Goal: Browse casually

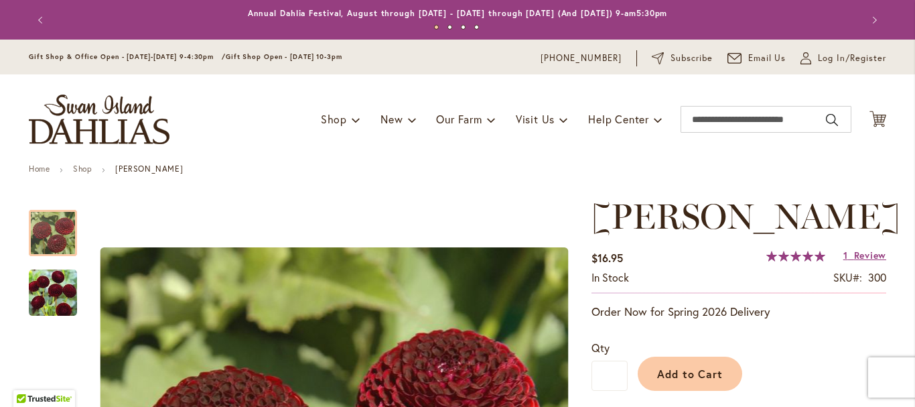
drag, startPoint x: 267, startPoint y: 245, endPoint x: 671, endPoint y: 154, distance: 413.4
click at [671, 154] on div "Toggle Nav Shop Dahlia Tubers Collections Fresh Cut Dahlias Gardening Supplies …" at bounding box center [457, 119] width 884 height 90
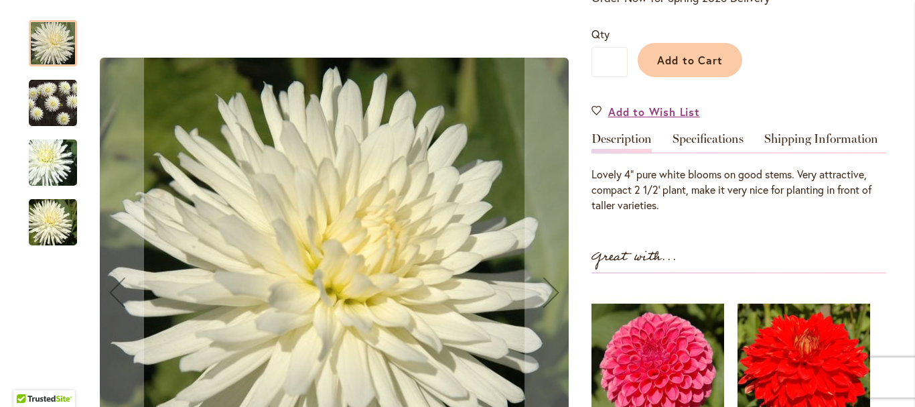
scroll to position [357, 0]
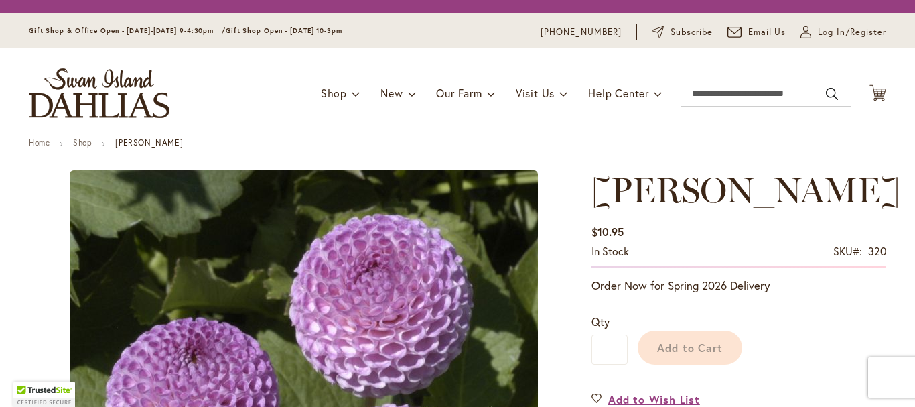
click at [224, 225] on img at bounding box center [304, 404] width 468 height 469
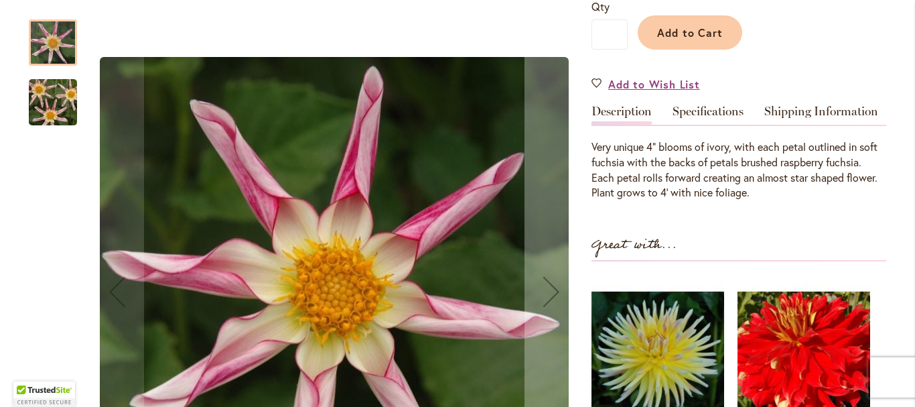
scroll to position [374, 0]
